Goal: Transaction & Acquisition: Purchase product/service

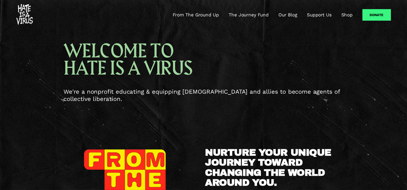
click at [324, 17] on link "Support Us" at bounding box center [319, 15] width 24 height 6
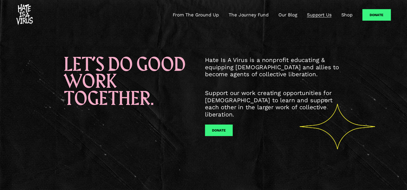
click at [213, 9] on div "From The Ground Up The Journey Fund Our Blog Support Us Shop" at bounding box center [184, 15] width 336 height 22
click at [212, 13] on link "From The Ground Up" at bounding box center [196, 15] width 46 height 6
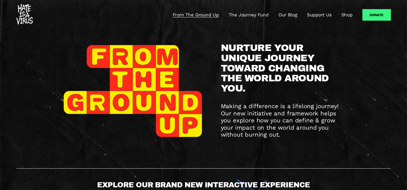
scroll to position [60, 0]
